Goal: Navigation & Orientation: Find specific page/section

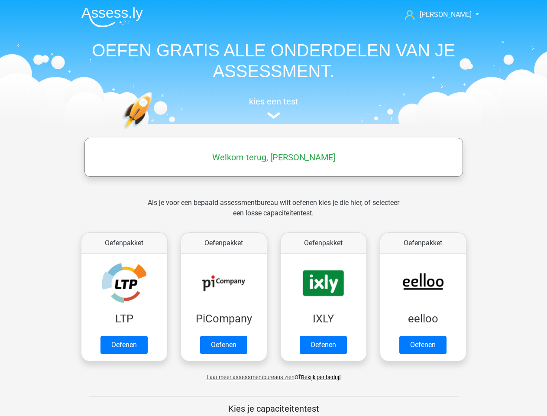
click at [451, 15] on span "Karin" at bounding box center [446, 14] width 52 height 8
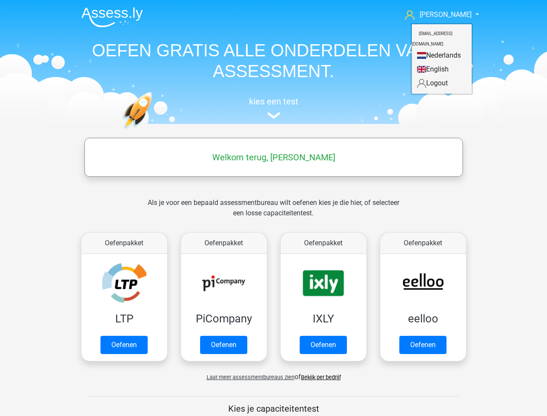
click at [248, 377] on span "Laat meer assessmentbureaus zien" at bounding box center [251, 377] width 88 height 6
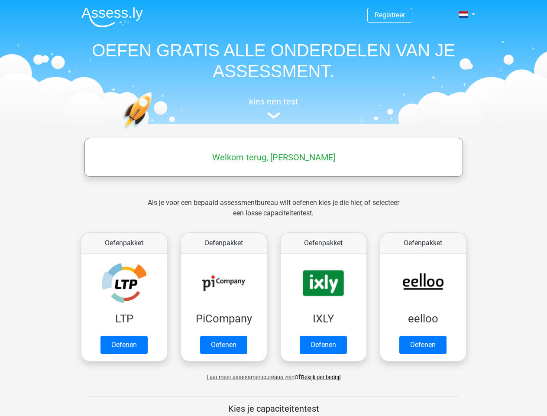
click at [464, 15] on span at bounding box center [463, 14] width 9 height 7
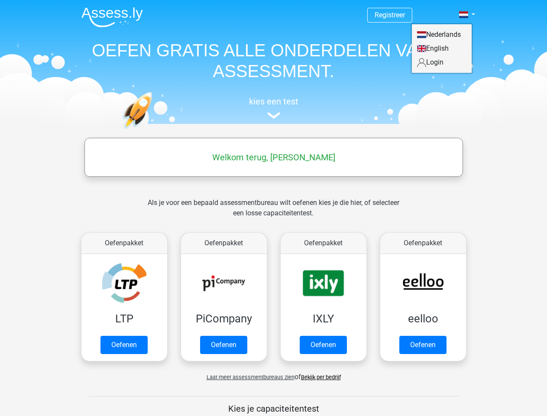
click at [248, 377] on span "Laat meer assessmentbureaus zien" at bounding box center [251, 377] width 88 height 6
